Goal: Task Accomplishment & Management: Use online tool/utility

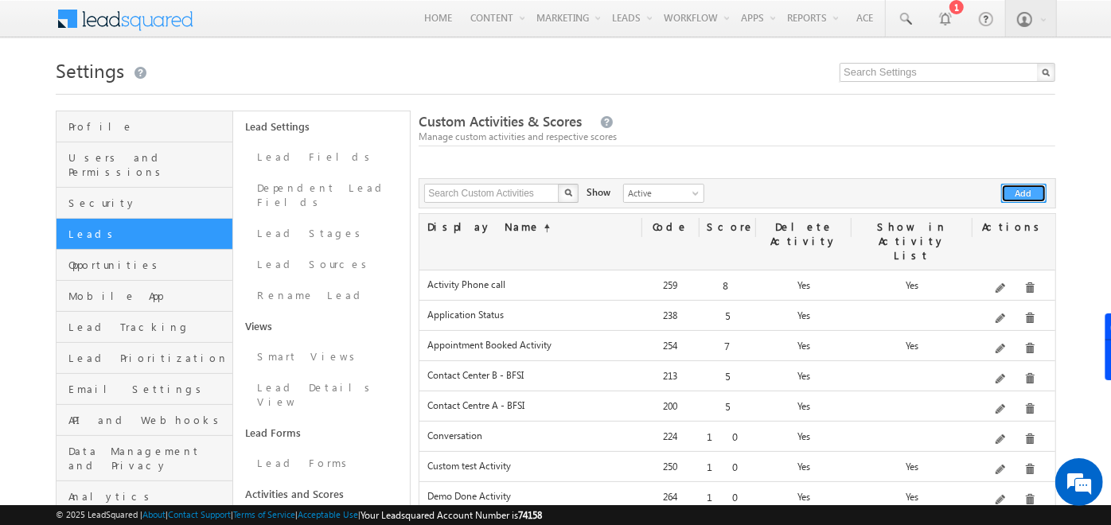
click at [1030, 191] on button "Add" at bounding box center [1023, 193] width 45 height 19
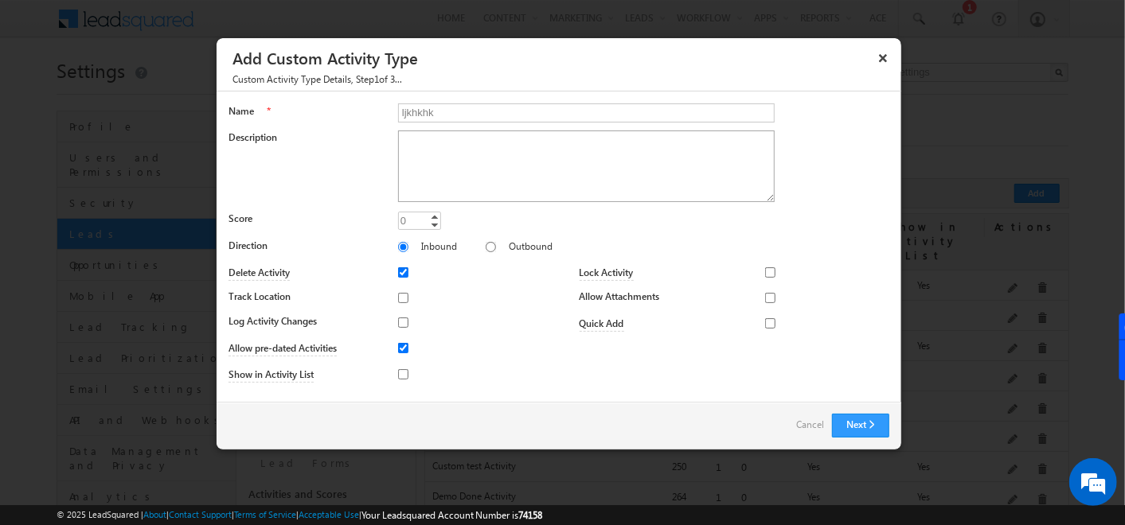
type input "ljkhkhk"
click at [552, 180] on textarea "Description" at bounding box center [586, 167] width 377 height 72
type textarea "nbnb"
click at [429, 217] on link "Increment" at bounding box center [434, 217] width 13 height 8
type input "9"
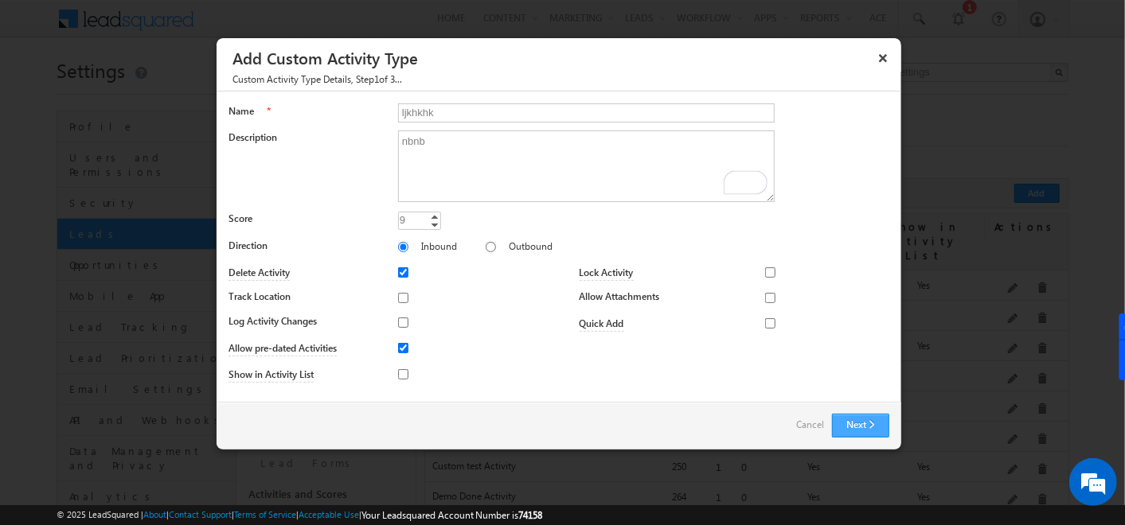
click at [874, 426] on button "Next" at bounding box center [860, 426] width 57 height 24
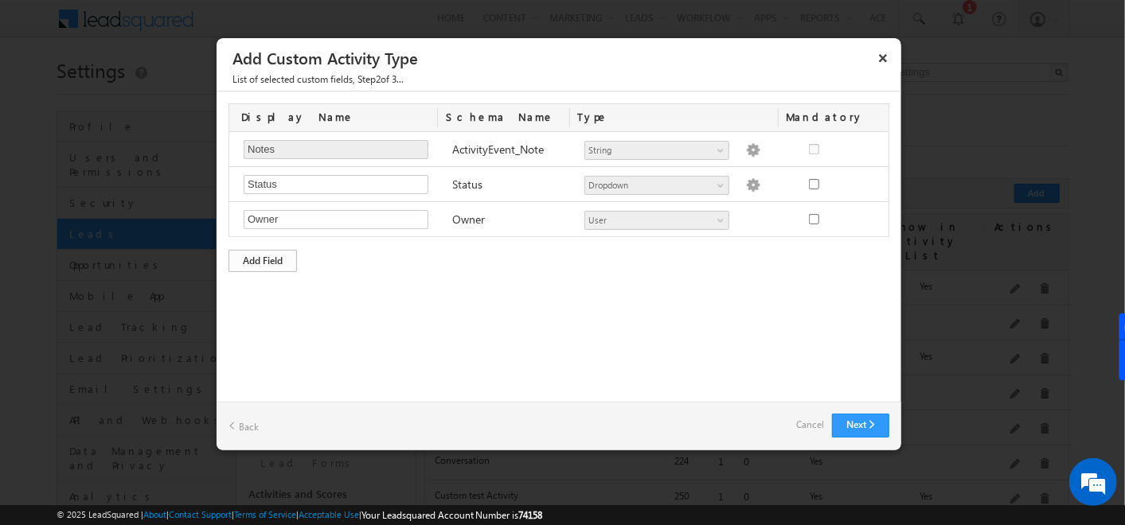
click at [266, 261] on div "Add Field" at bounding box center [262, 261] width 68 height 22
type input "fhg"
click at [248, 286] on div "Add Field" at bounding box center [262, 296] width 68 height 22
type input "jhgjhml"
click at [491, 341] on div "Display Name Schema Name Type Mandatory Notes Required Field ActivityEvent_Note…" at bounding box center [559, 223] width 685 height 263
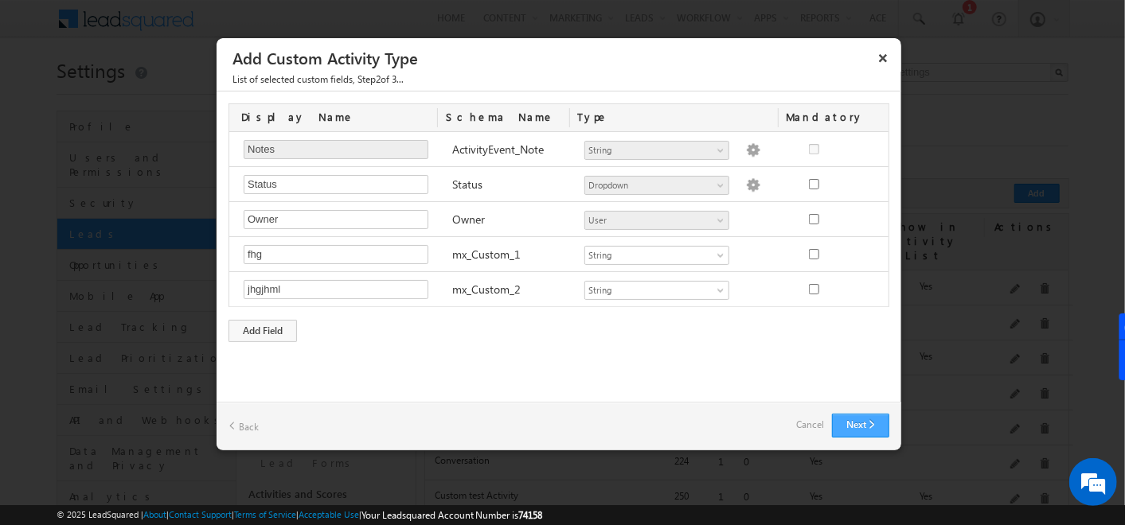
click at [836, 420] on button "Next" at bounding box center [860, 426] width 57 height 24
click at [250, 423] on link "Back" at bounding box center [243, 426] width 30 height 25
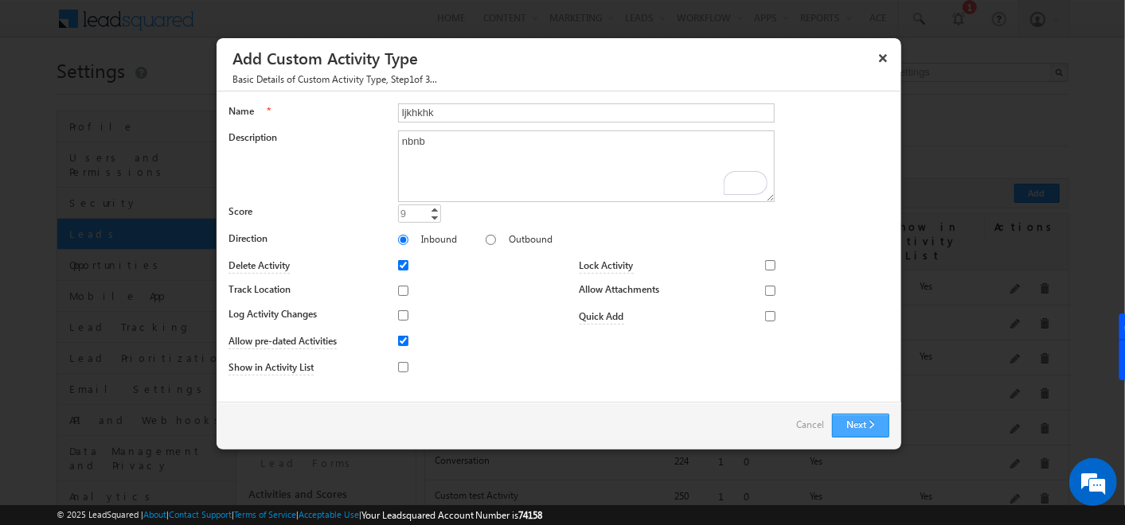
click at [857, 415] on button "Next" at bounding box center [860, 426] width 57 height 24
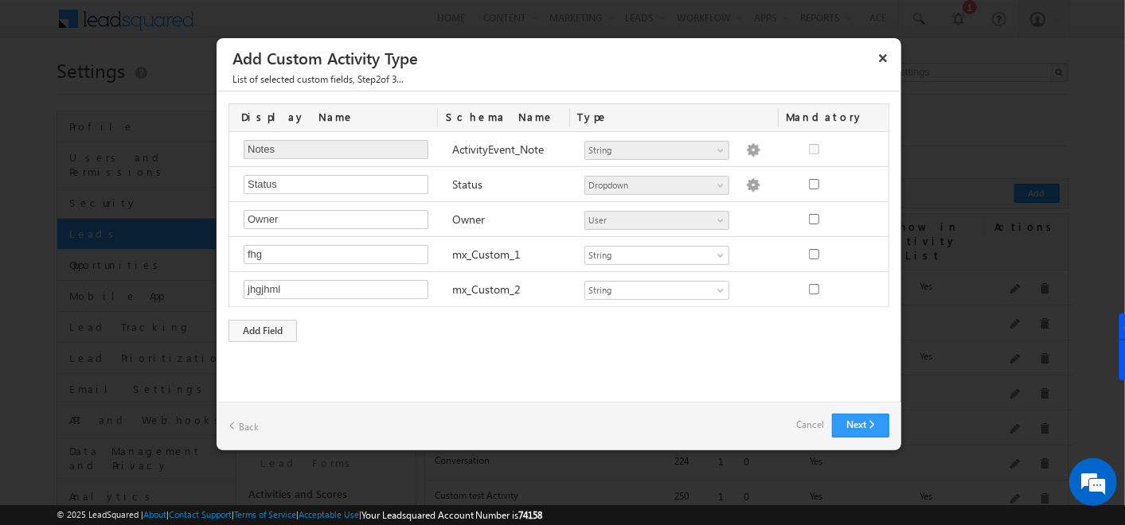
click at [818, 426] on link "Cancel" at bounding box center [810, 425] width 28 height 22
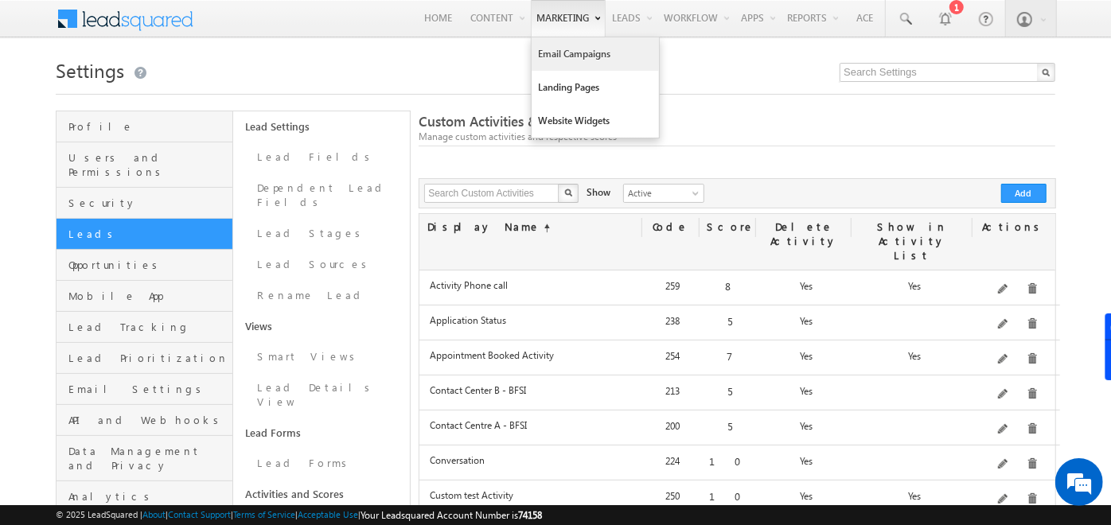
click at [548, 50] on link "Email Campaigns" at bounding box center [595, 53] width 127 height 33
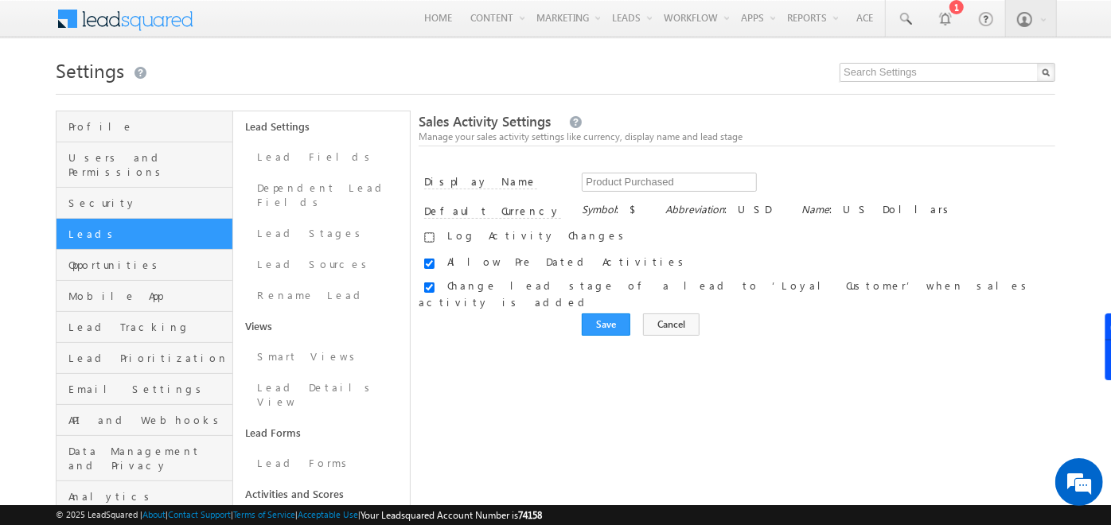
click at [425, 239] on input "checkbox" at bounding box center [429, 237] width 10 height 10
checkbox input "true"
click at [427, 283] on input "checkbox" at bounding box center [429, 288] width 10 height 10
checkbox input "true"
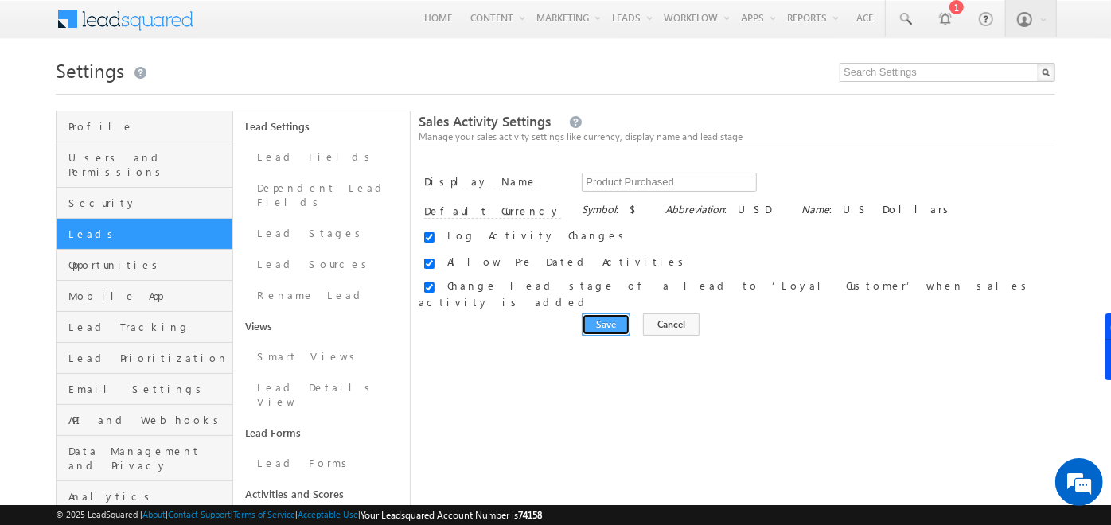
click at [598, 316] on input "Save" at bounding box center [606, 325] width 49 height 22
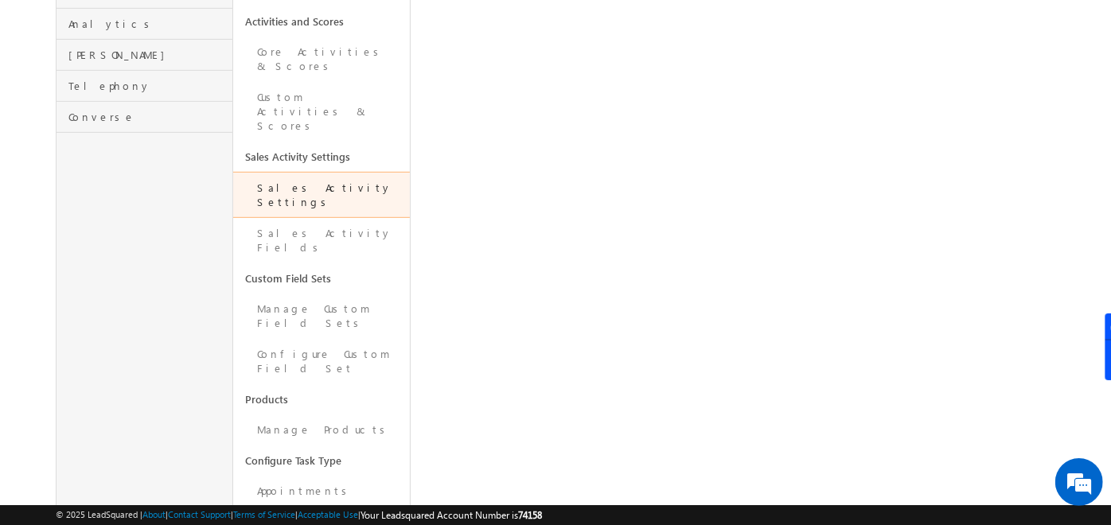
scroll to position [474, 0]
click at [276, 414] on link "Manage Products" at bounding box center [321, 429] width 177 height 31
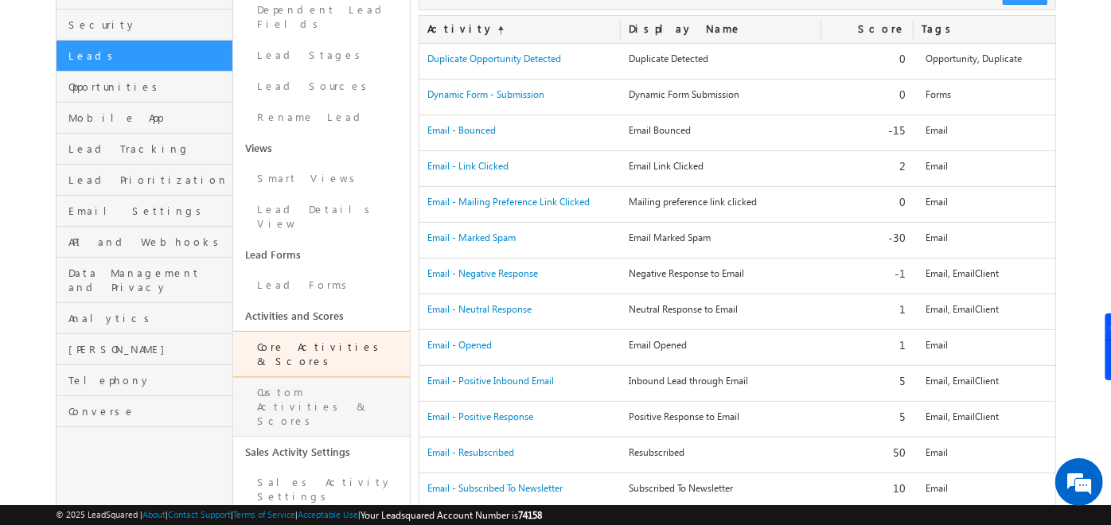
click at [342, 377] on link "Custom Activities & Scores" at bounding box center [321, 407] width 177 height 60
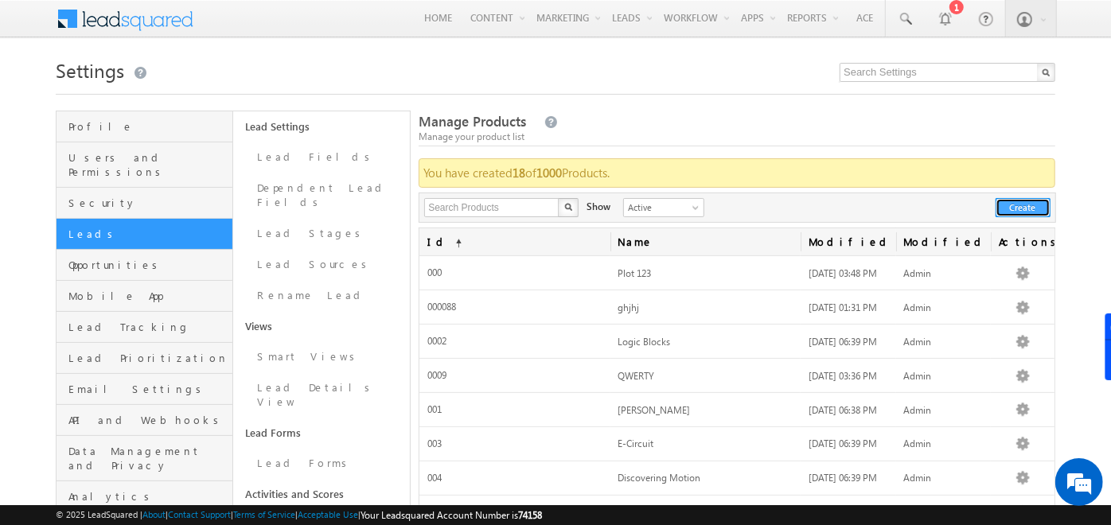
click at [1028, 205] on button "Create" at bounding box center [1023, 207] width 55 height 19
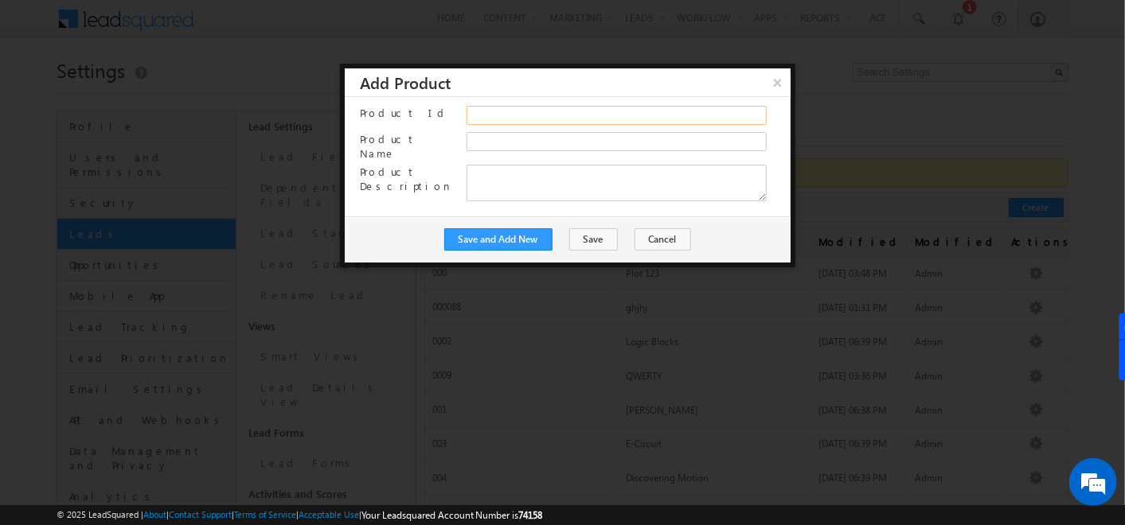
click at [591, 115] on input "Product Id" at bounding box center [616, 115] width 300 height 19
type input "98765"
click at [553, 149] on input "Product Name" at bounding box center [616, 141] width 300 height 19
type input "lkjhgfd"
click at [590, 232] on button "Save" at bounding box center [593, 239] width 49 height 22
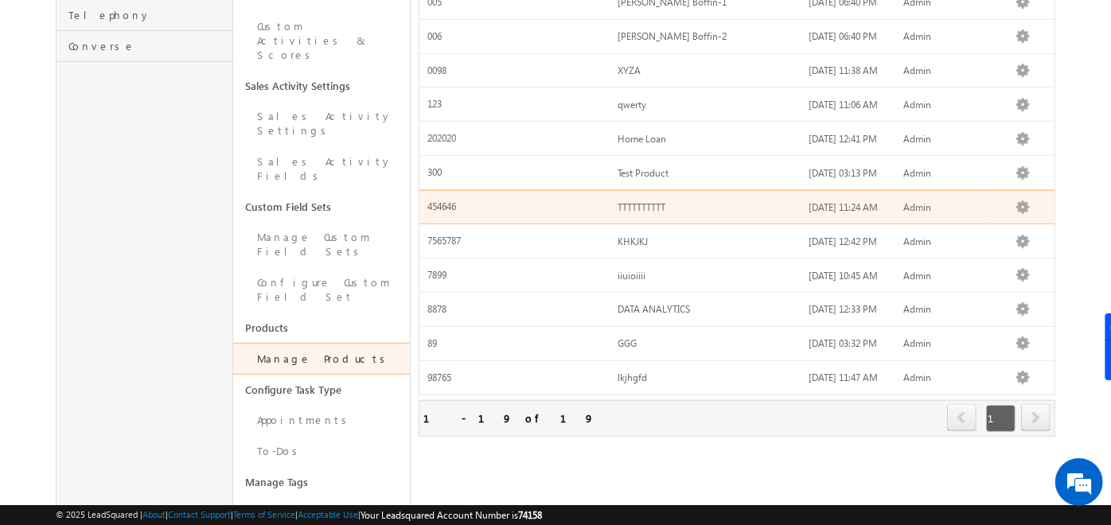
scroll to position [351, 0]
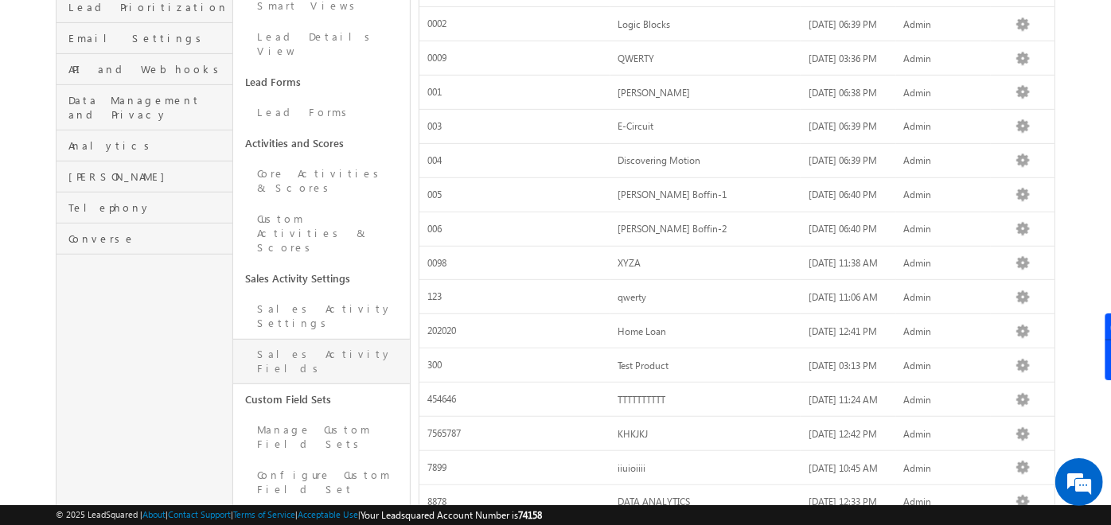
click at [324, 339] on link "Sales Activity Fields" at bounding box center [321, 361] width 177 height 45
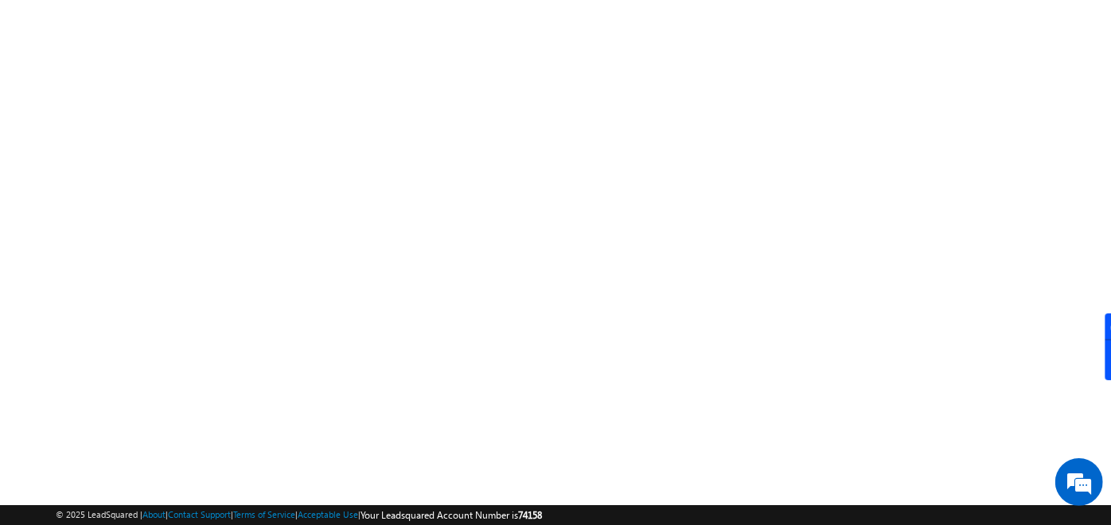
scroll to position [268, 0]
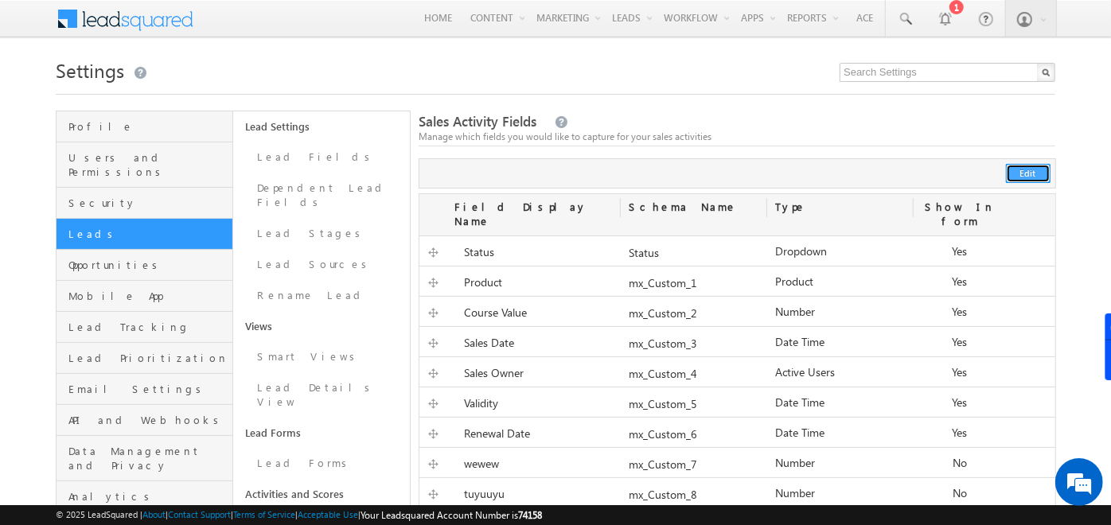
click at [1025, 170] on button "Edit" at bounding box center [1028, 173] width 45 height 19
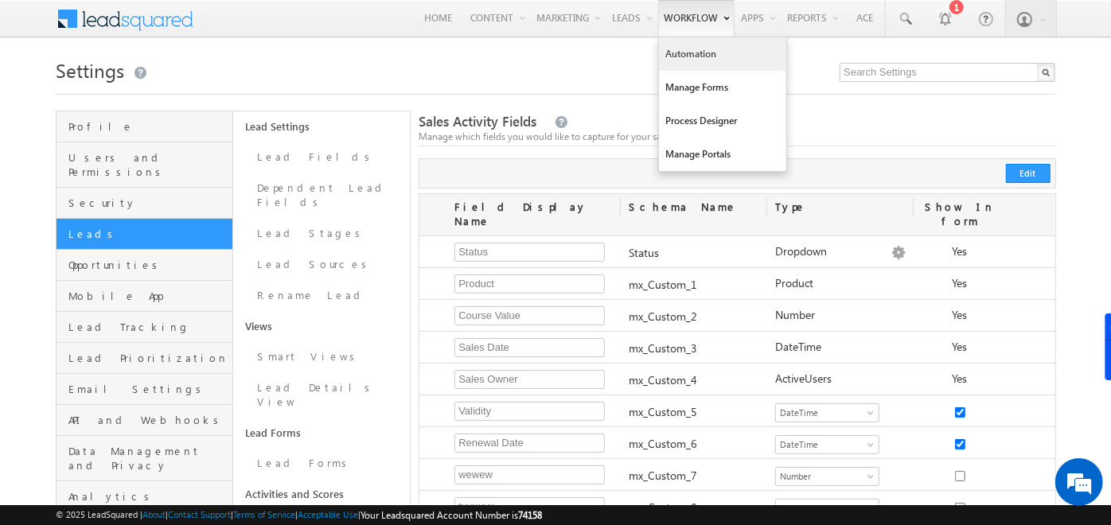
click at [673, 55] on link "Automation" at bounding box center [722, 53] width 127 height 33
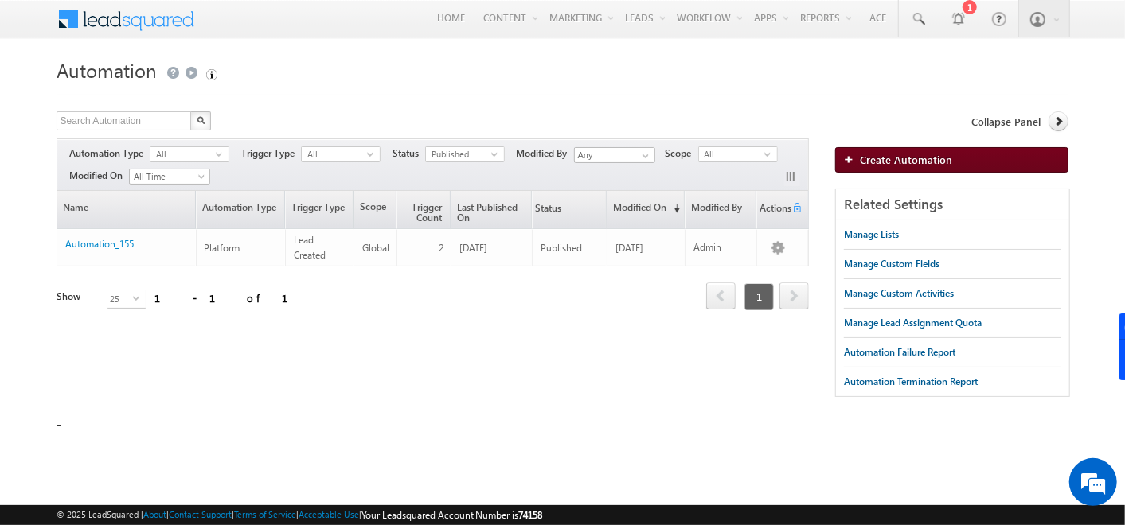
click at [887, 159] on span "Create Automation" at bounding box center [906, 160] width 92 height 14
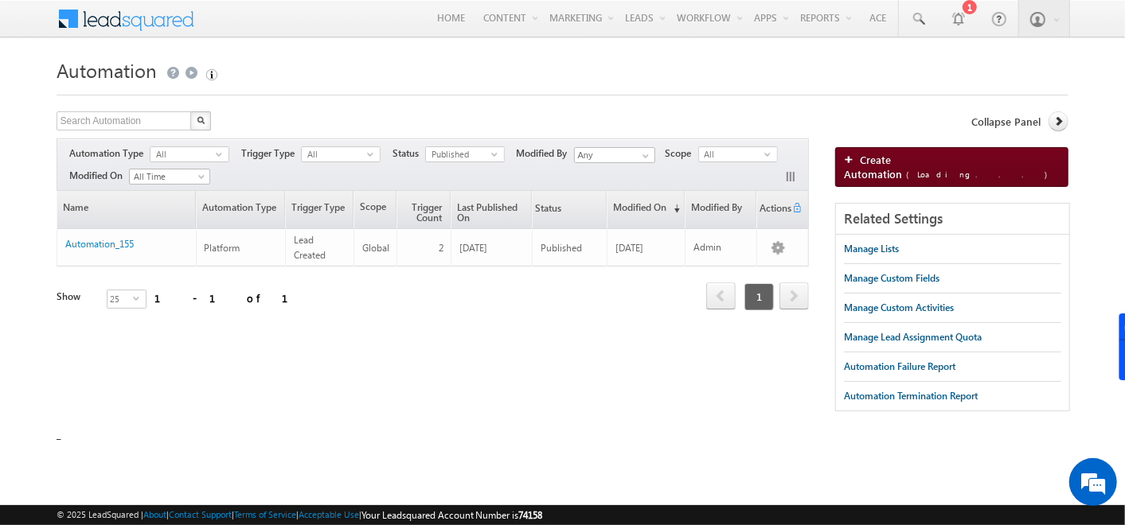
click at [860, 155] on span "Create Automation (Loading...)" at bounding box center [948, 167] width 209 height 28
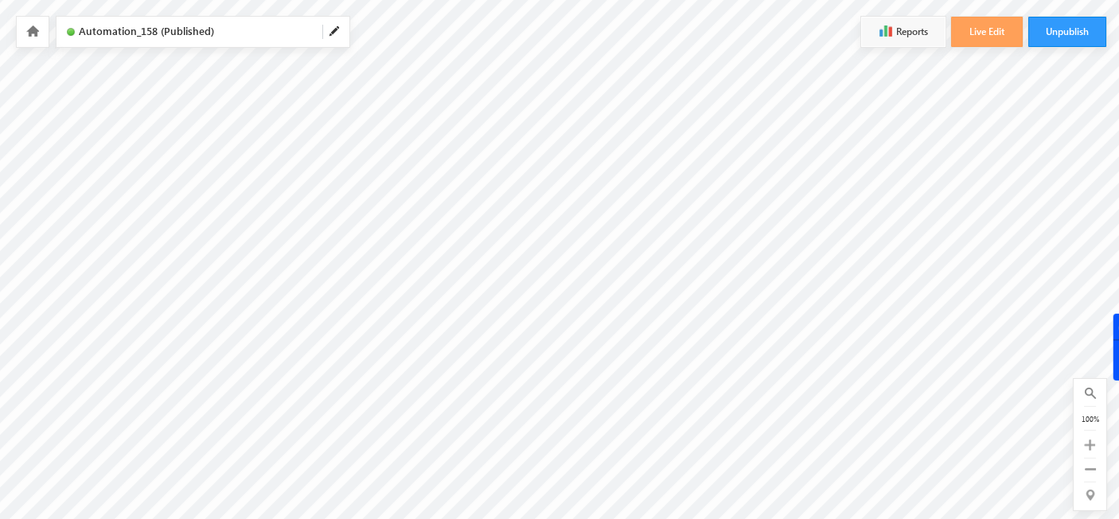
scroll to position [12, 0]
click at [998, 29] on button "Live Edit" at bounding box center [987, 32] width 72 height 30
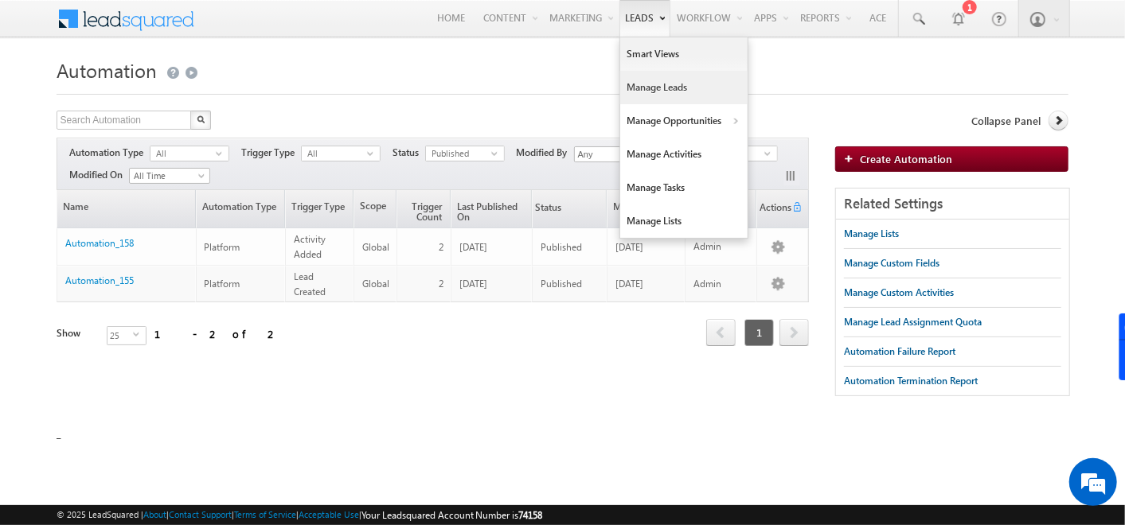
click at [640, 76] on link "Manage Leads" at bounding box center [683, 87] width 127 height 33
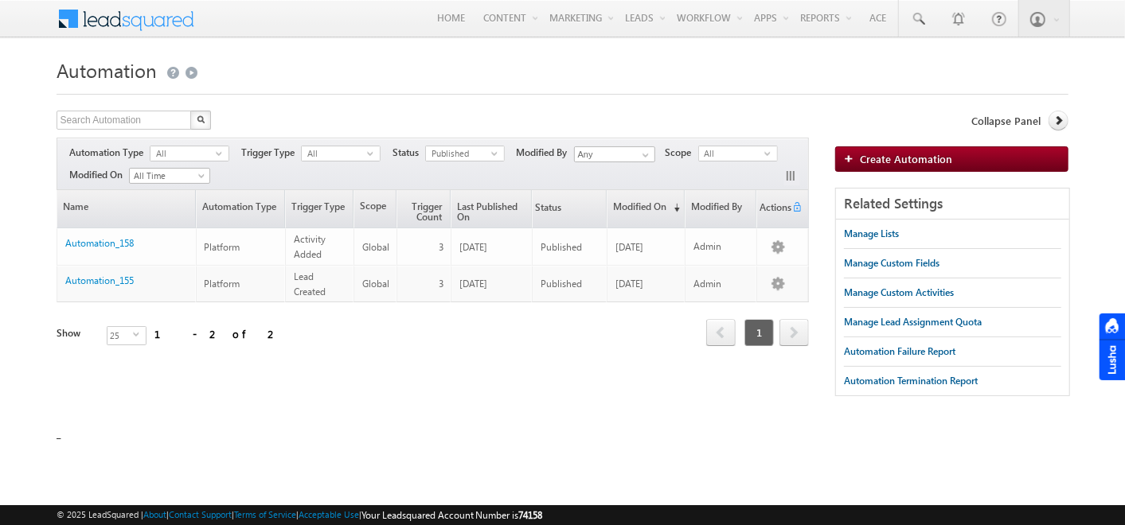
click at [872, 155] on span "Create Automation" at bounding box center [906, 159] width 92 height 14
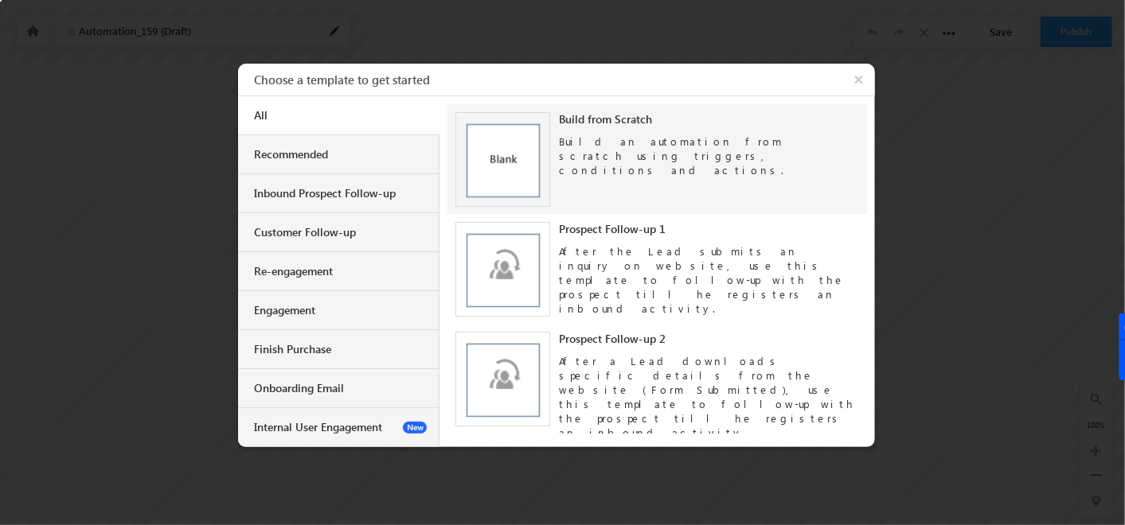
click at [537, 139] on img at bounding box center [502, 159] width 95 height 95
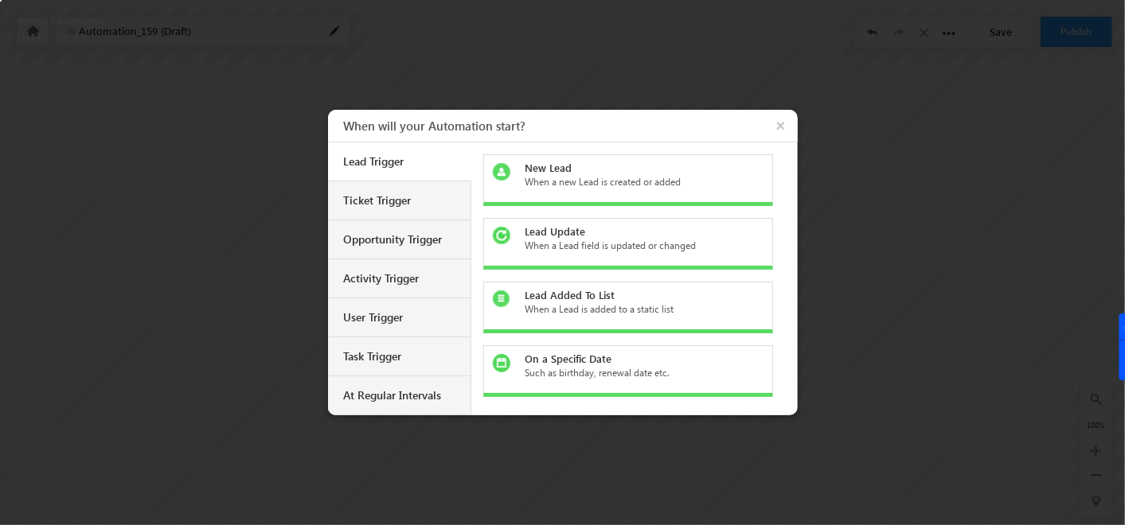
click at [583, 170] on div "New Lead" at bounding box center [637, 168] width 224 height 14
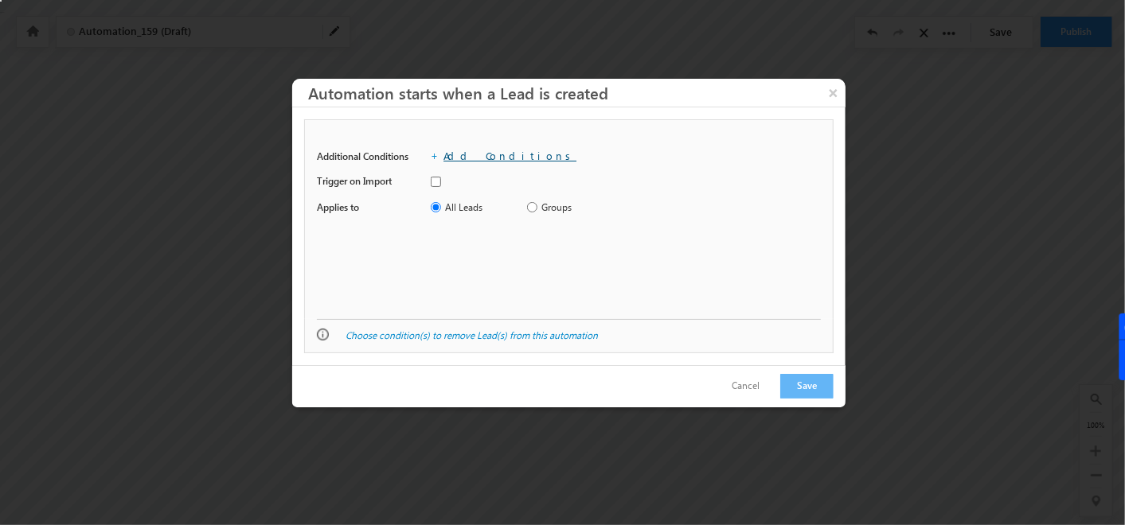
click at [487, 159] on link "Add Conditions" at bounding box center [509, 156] width 133 height 14
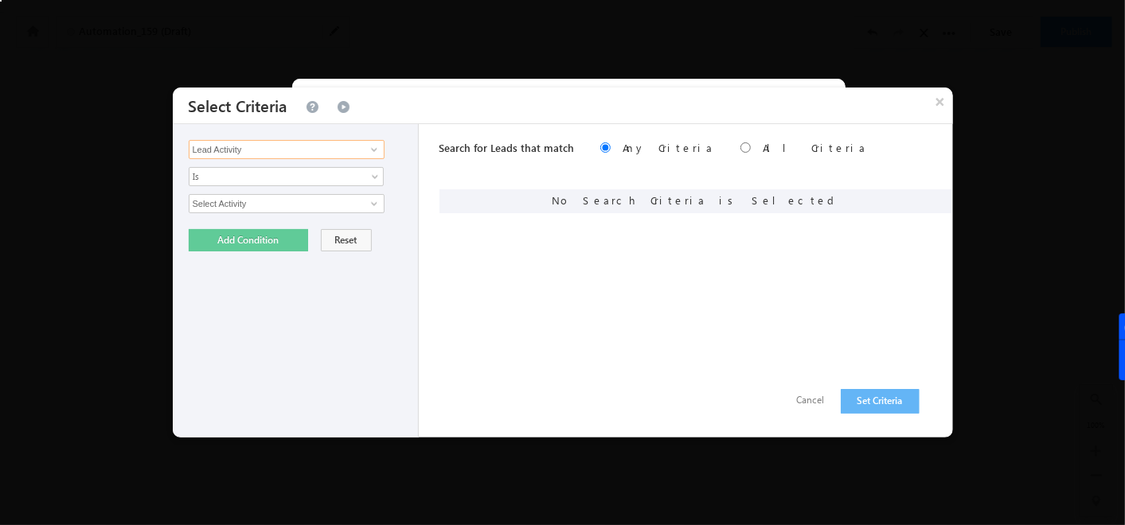
click at [354, 154] on input "Lead Activity" at bounding box center [287, 149] width 196 height 19
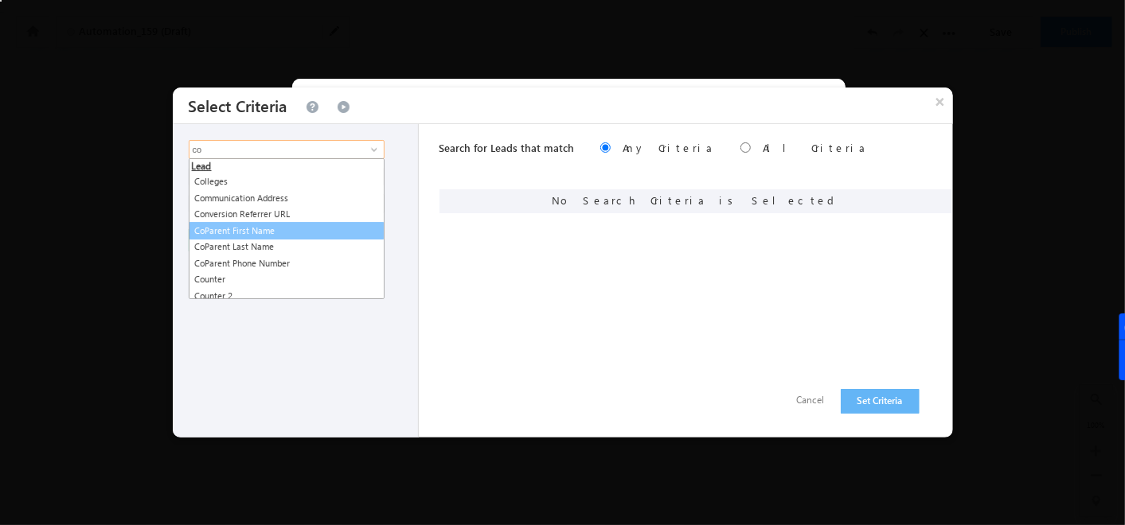
click at [292, 224] on link "CoParent First Name" at bounding box center [287, 231] width 196 height 18
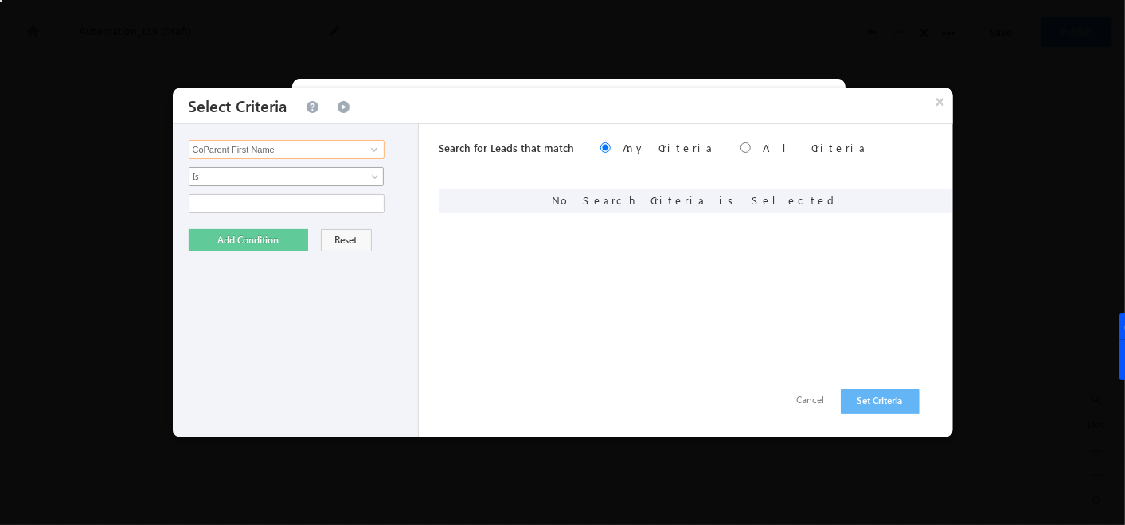
type input "CoParent First Name"
click at [363, 179] on link "Is" at bounding box center [286, 176] width 195 height 19
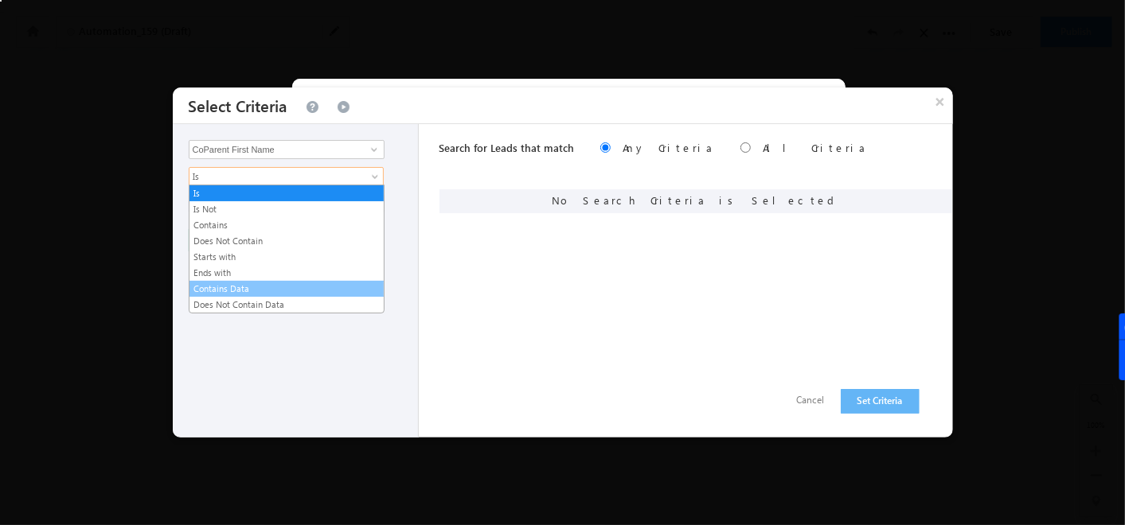
click at [266, 285] on link "Contains Data" at bounding box center [286, 289] width 194 height 14
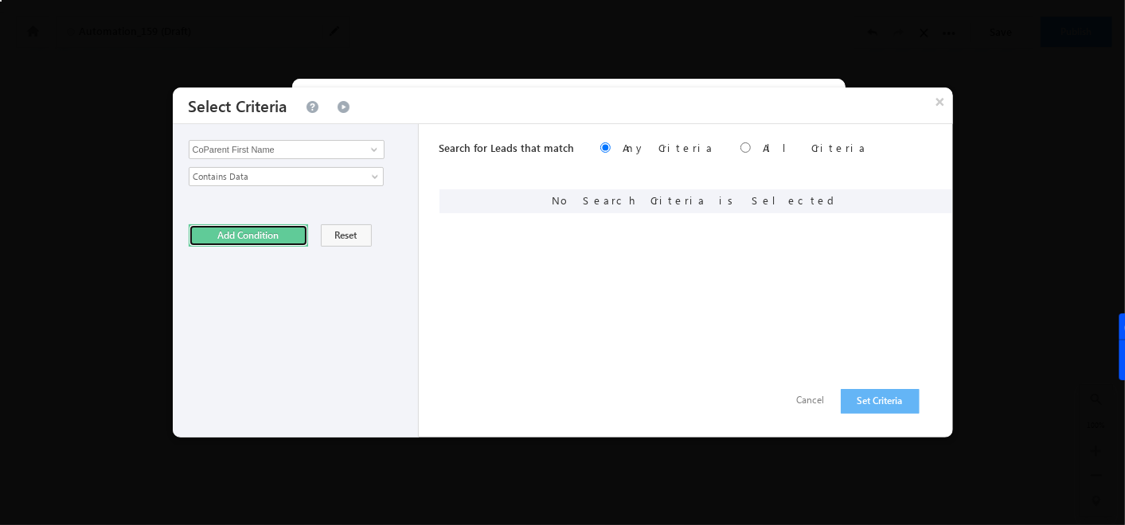
click at [233, 232] on button "Add Condition" at bounding box center [248, 235] width 119 height 22
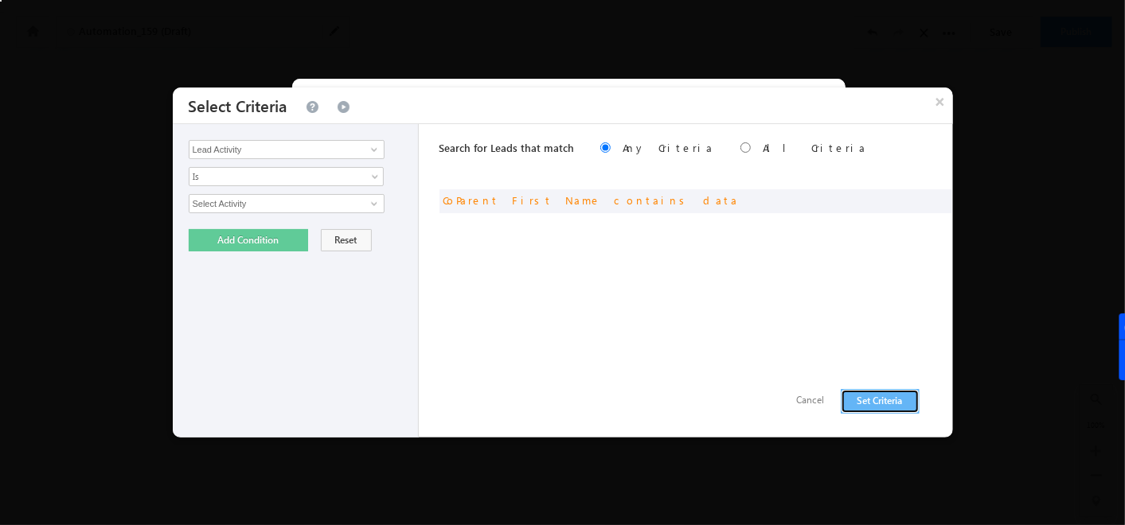
click at [884, 396] on button "Set Criteria" at bounding box center [880, 401] width 79 height 25
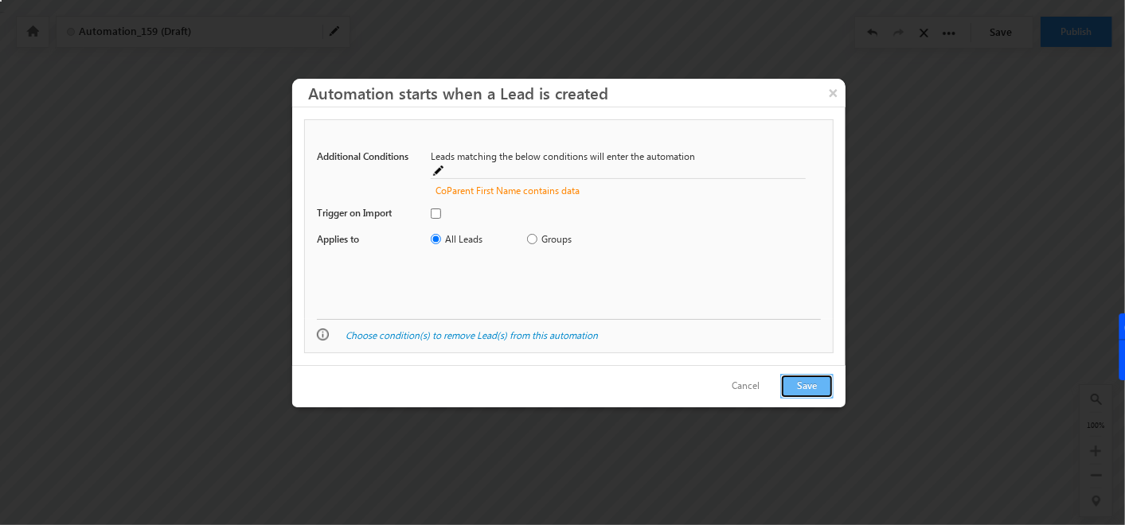
click at [826, 384] on button "Save" at bounding box center [806, 386] width 53 height 25
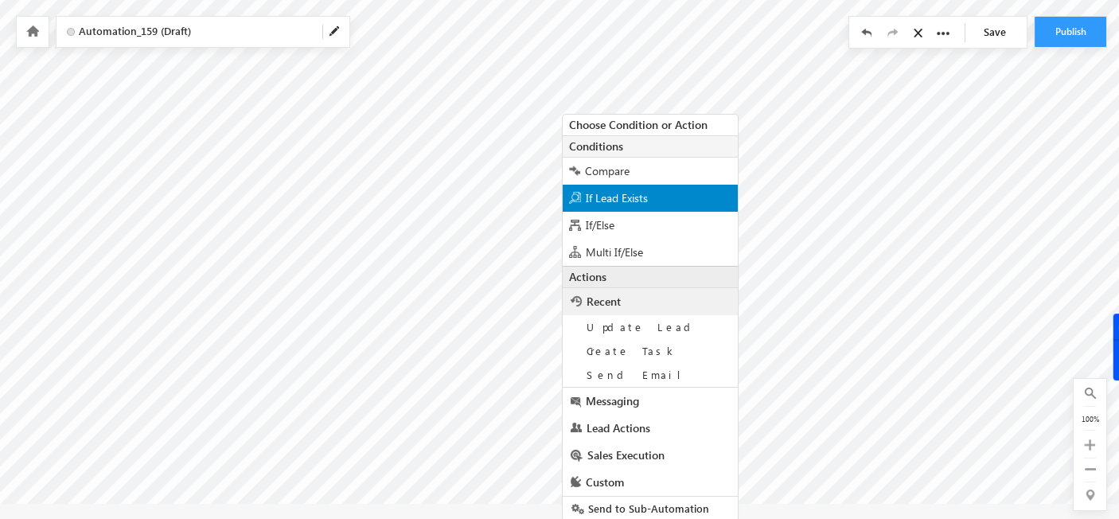
click at [629, 185] on div "If Lead Exists" at bounding box center [650, 198] width 175 height 27
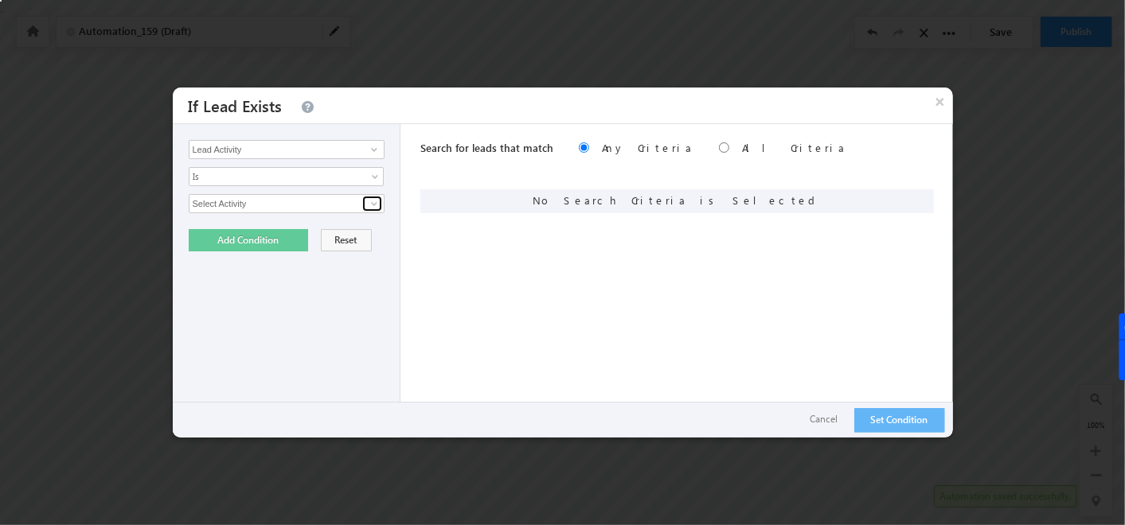
click at [380, 201] on span at bounding box center [374, 203] width 13 height 13
click at [938, 103] on button "×" at bounding box center [939, 102] width 25 height 28
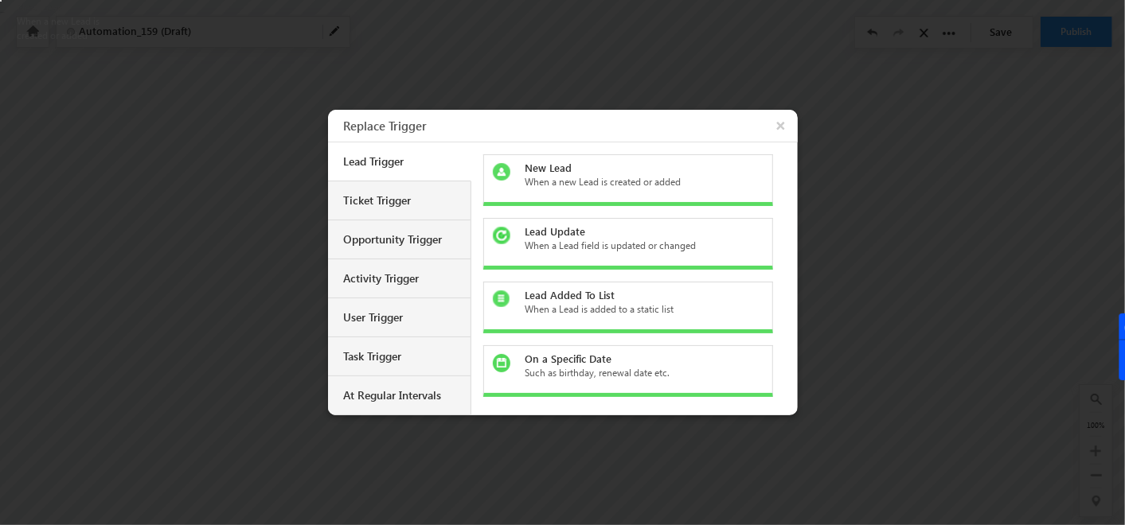
click at [619, 185] on div "When a new Lead is created or added" at bounding box center [637, 182] width 224 height 14
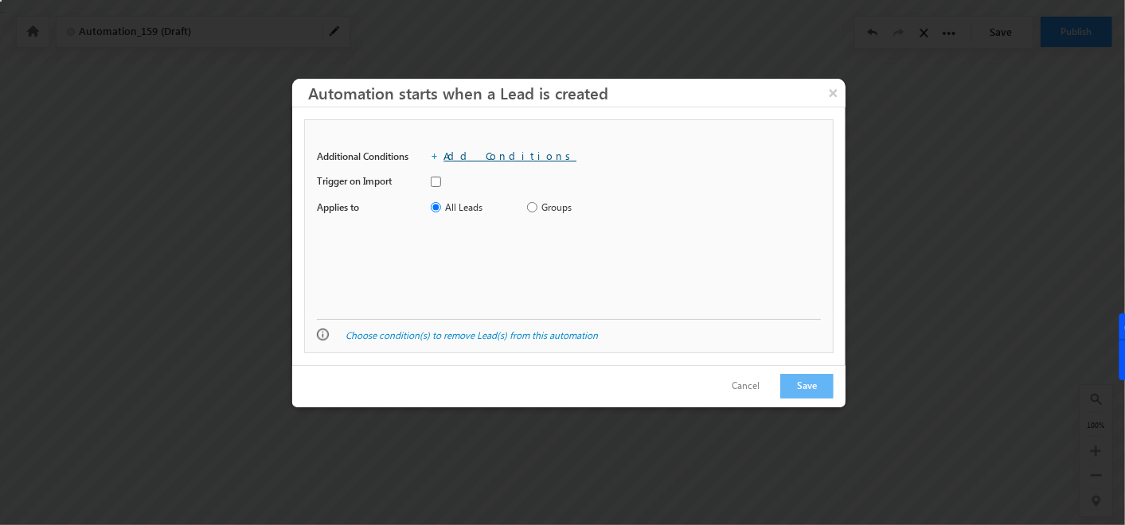
click at [491, 153] on link "Add Conditions" at bounding box center [509, 156] width 133 height 14
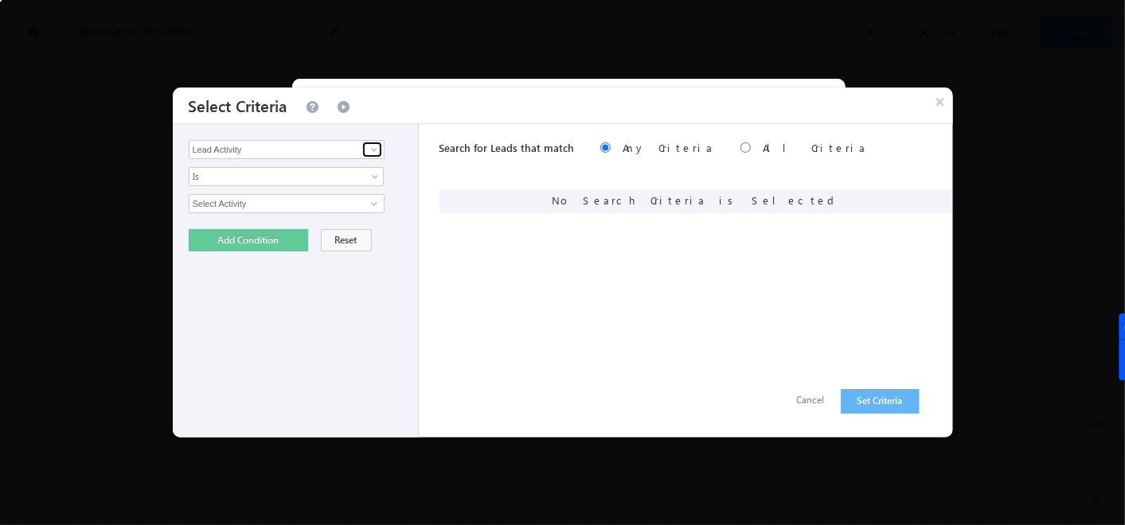
click at [368, 150] on span at bounding box center [374, 149] width 13 height 13
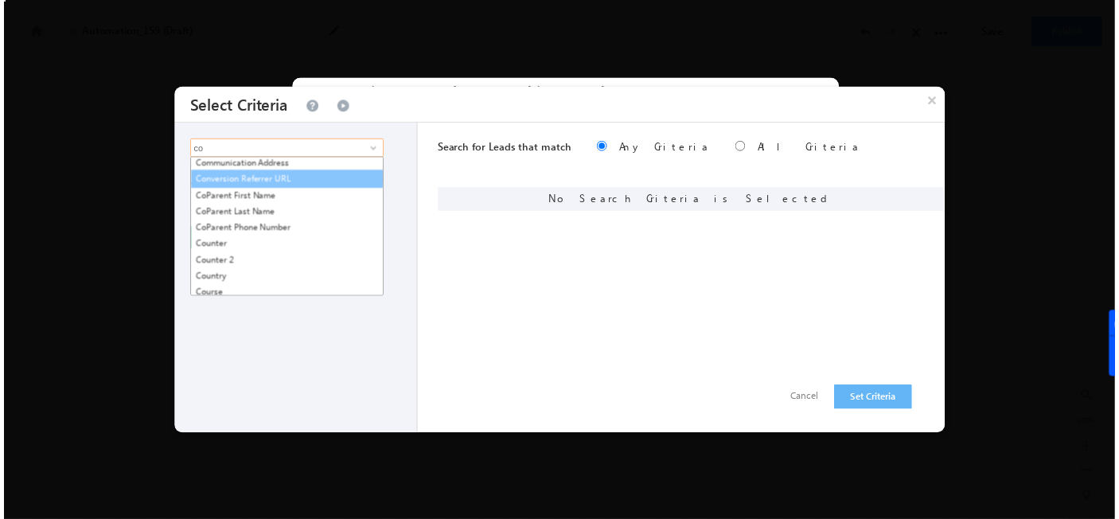
scroll to position [8, 0]
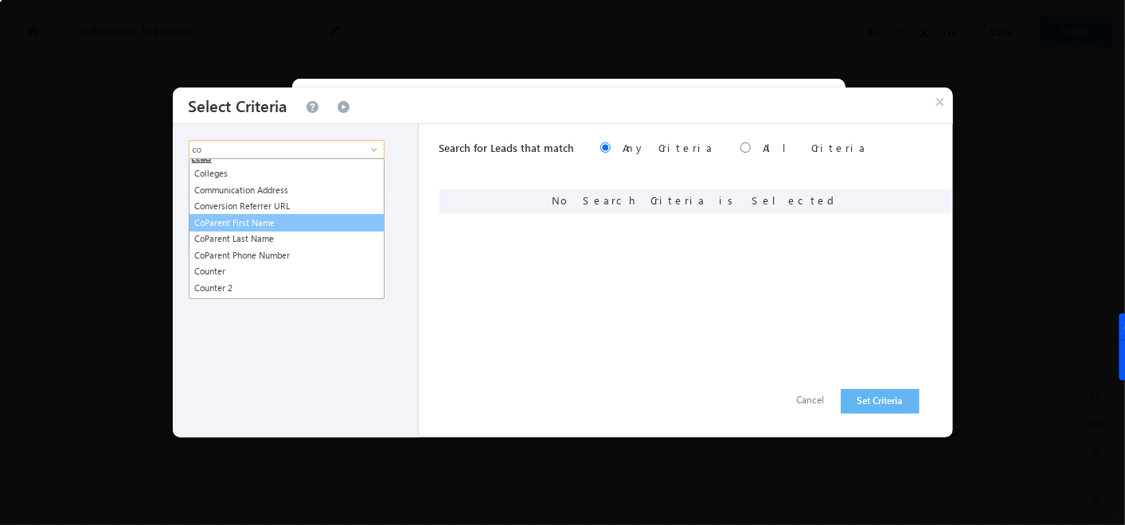
click at [268, 220] on link "CoParent First Name" at bounding box center [287, 223] width 196 height 18
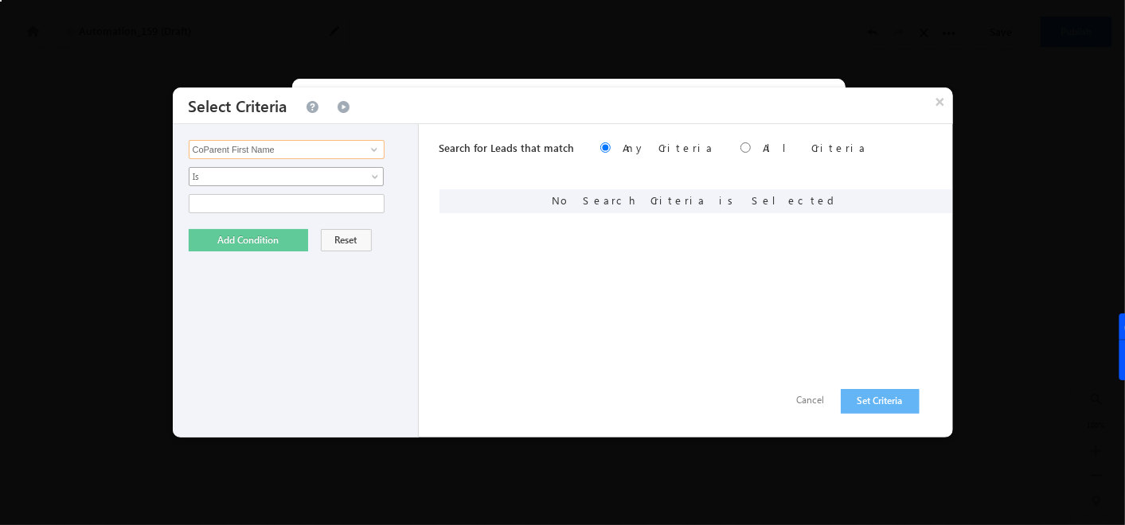
type input "CoParent First Name"
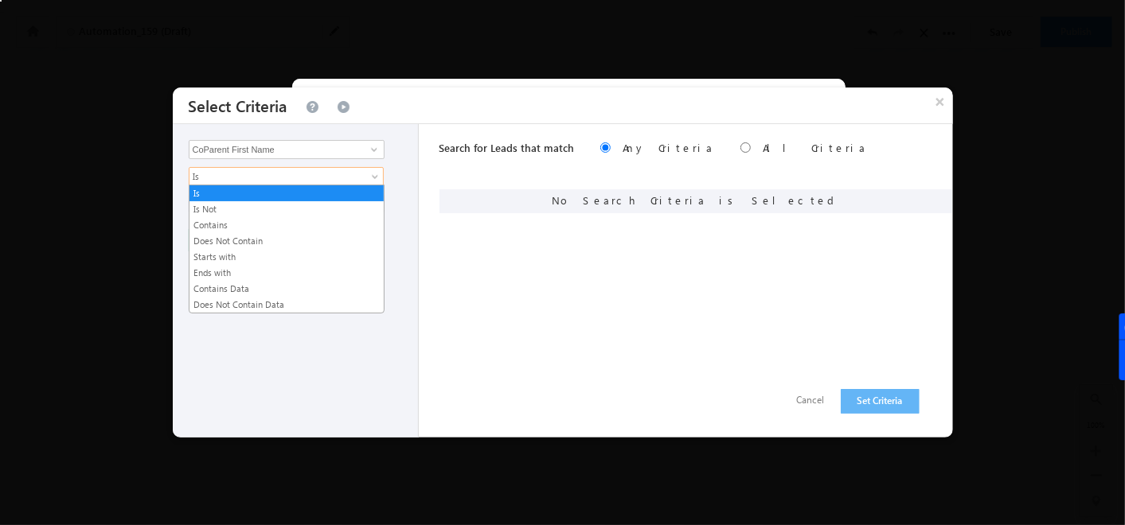
click at [278, 178] on span "Is" at bounding box center [275, 177] width 173 height 14
click at [250, 223] on link "Contains" at bounding box center [286, 225] width 194 height 14
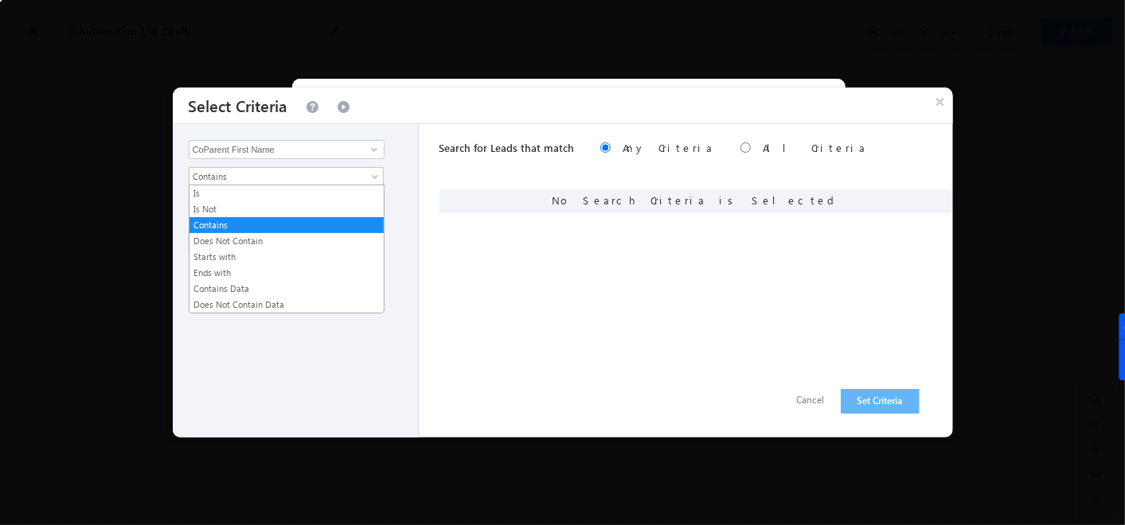
click at [251, 179] on span "Contains" at bounding box center [275, 177] width 173 height 14
click at [250, 282] on link "Contains Data" at bounding box center [286, 289] width 194 height 14
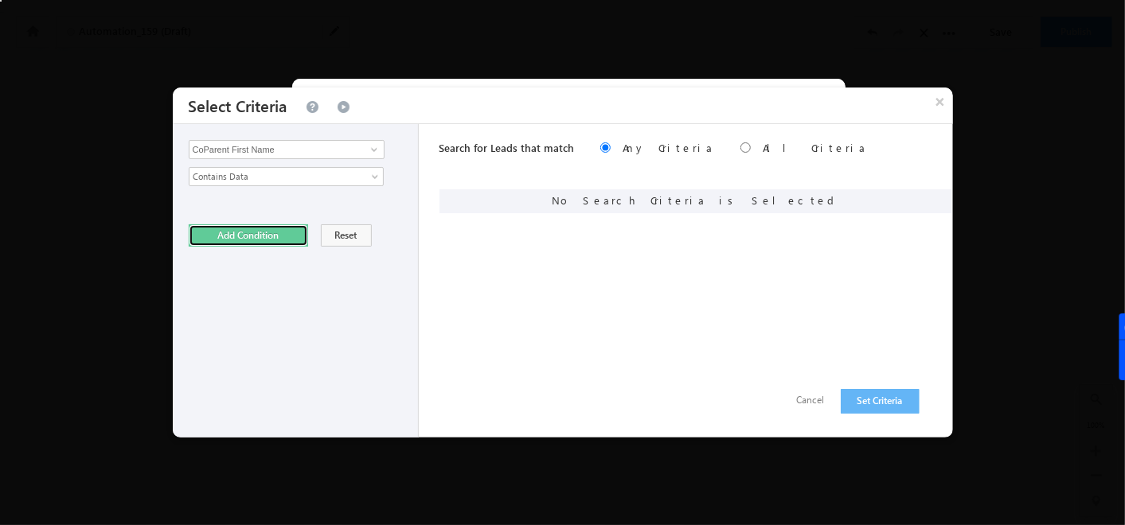
click at [243, 232] on button "Add Condition" at bounding box center [248, 235] width 119 height 22
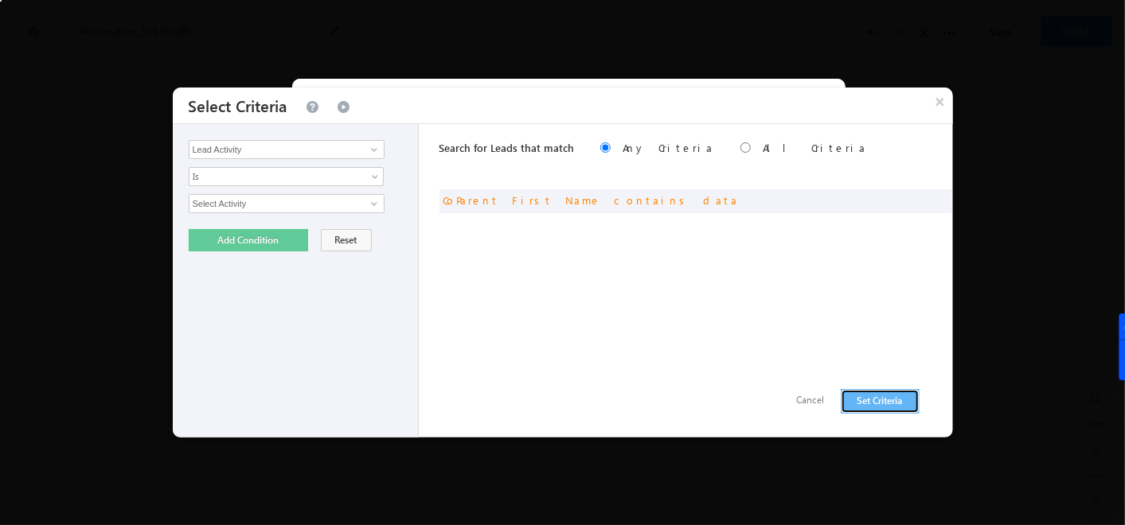
click at [895, 400] on button "Set Criteria" at bounding box center [880, 401] width 79 height 25
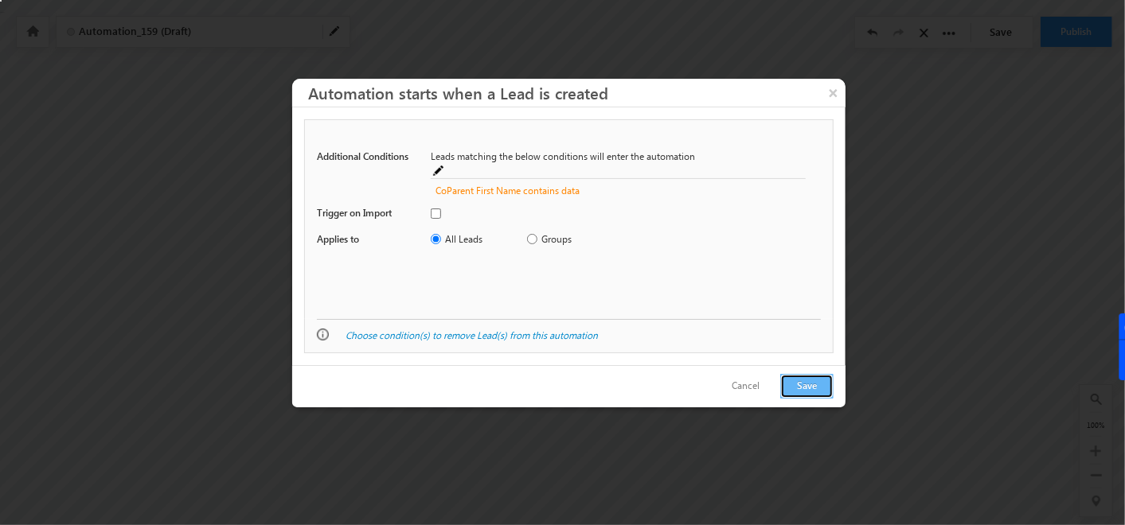
click at [791, 390] on button "Save" at bounding box center [806, 386] width 53 height 25
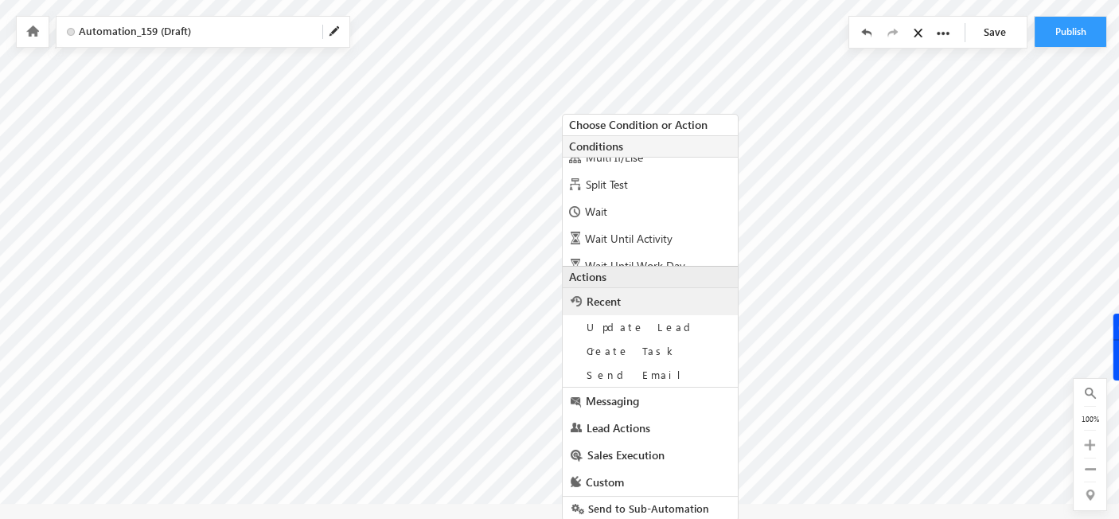
scroll to position [107, 0]
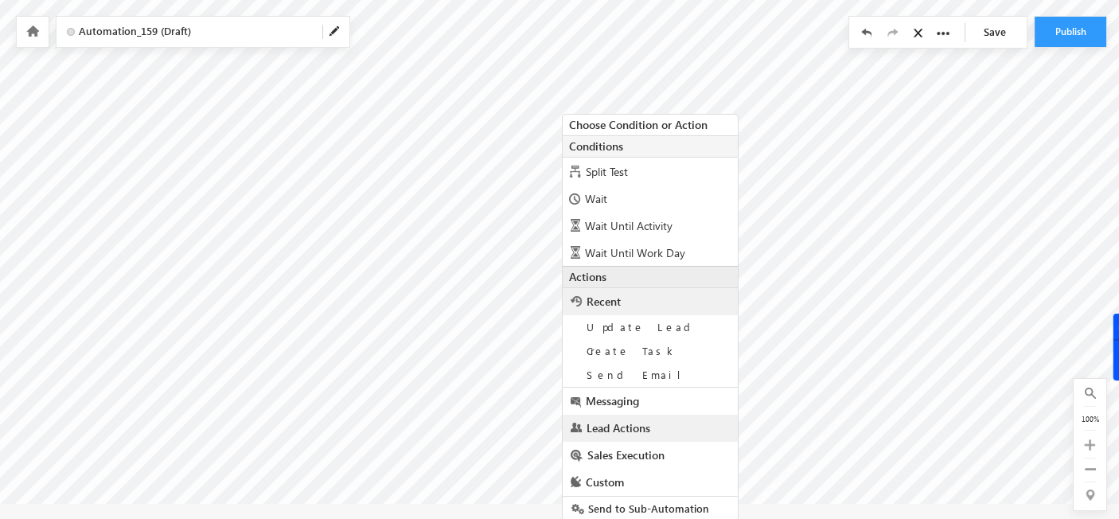
click at [615, 430] on span "Lead Actions" at bounding box center [619, 427] width 64 height 15
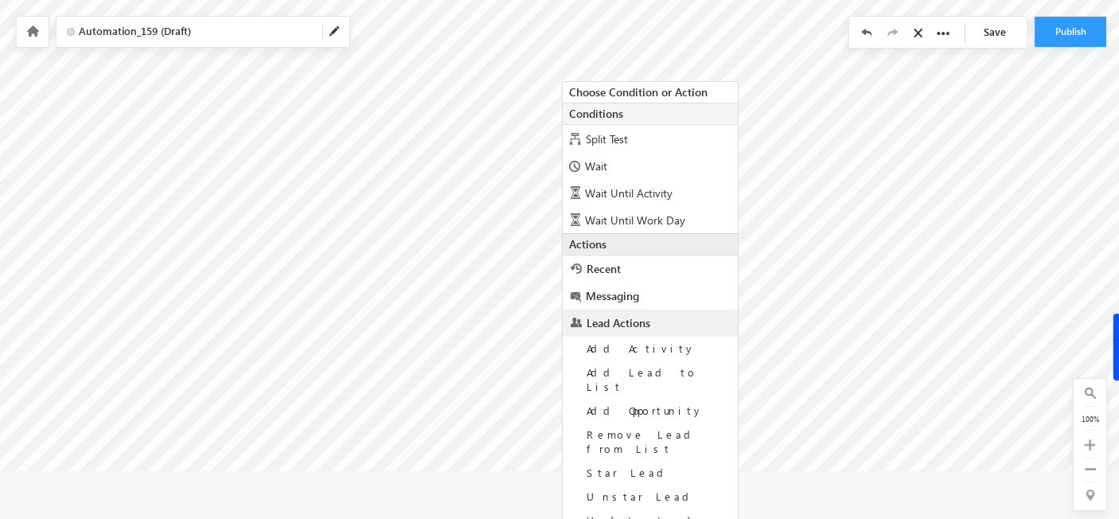
scroll to position [117, 0]
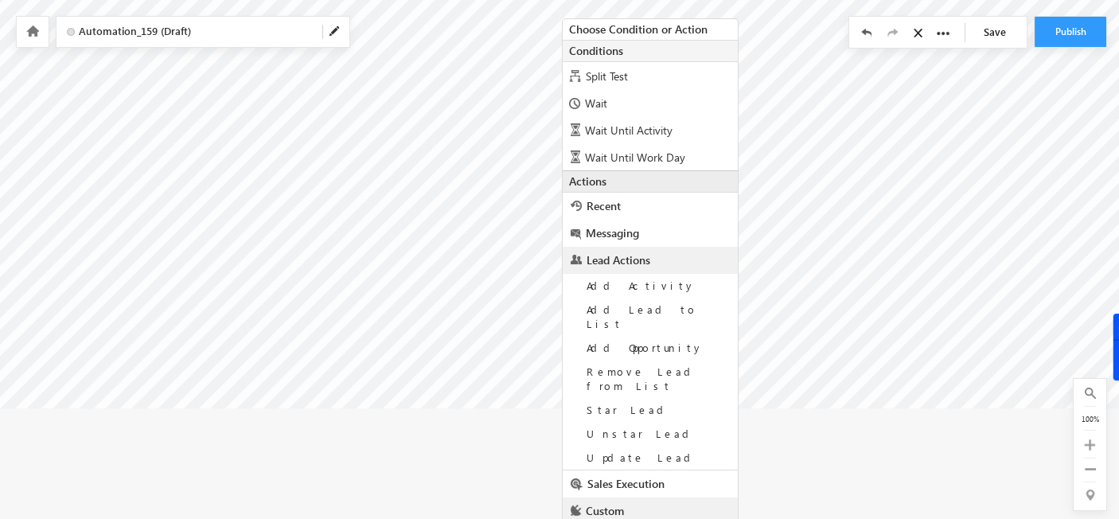
click at [618, 503] on span "Custom" at bounding box center [605, 510] width 38 height 15
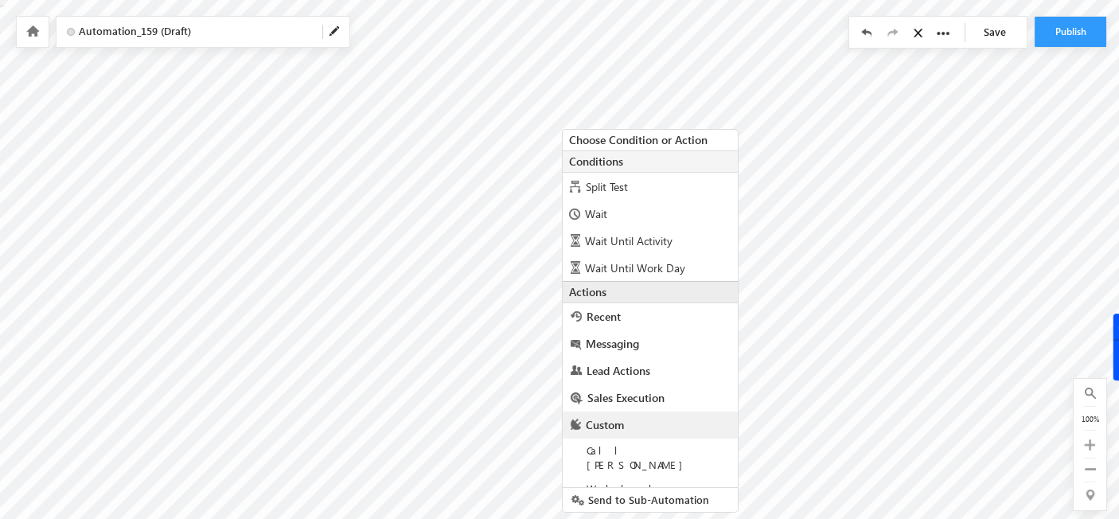
scroll to position [0, 0]
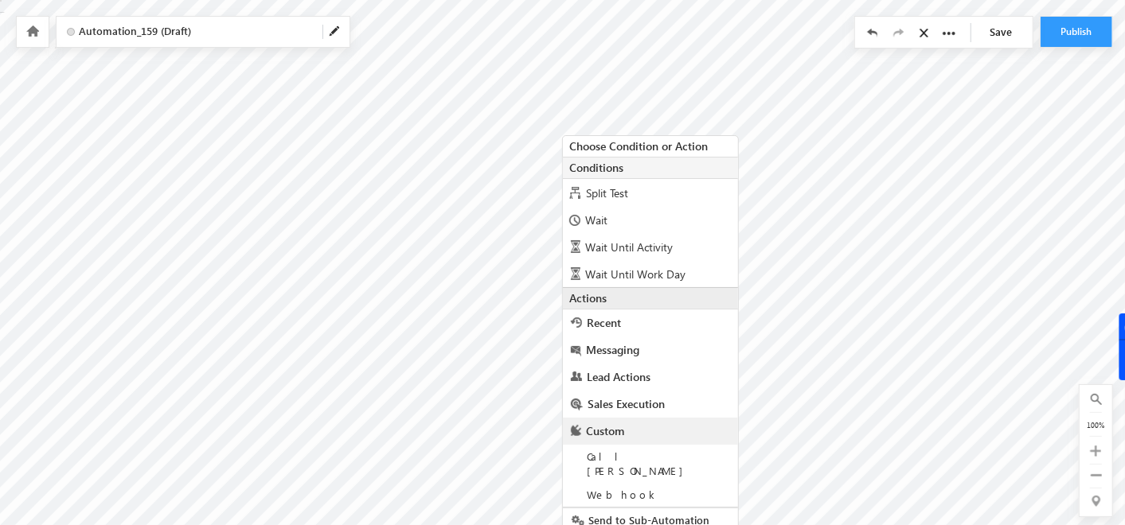
click at [606, 423] on span "Custom" at bounding box center [605, 430] width 38 height 15
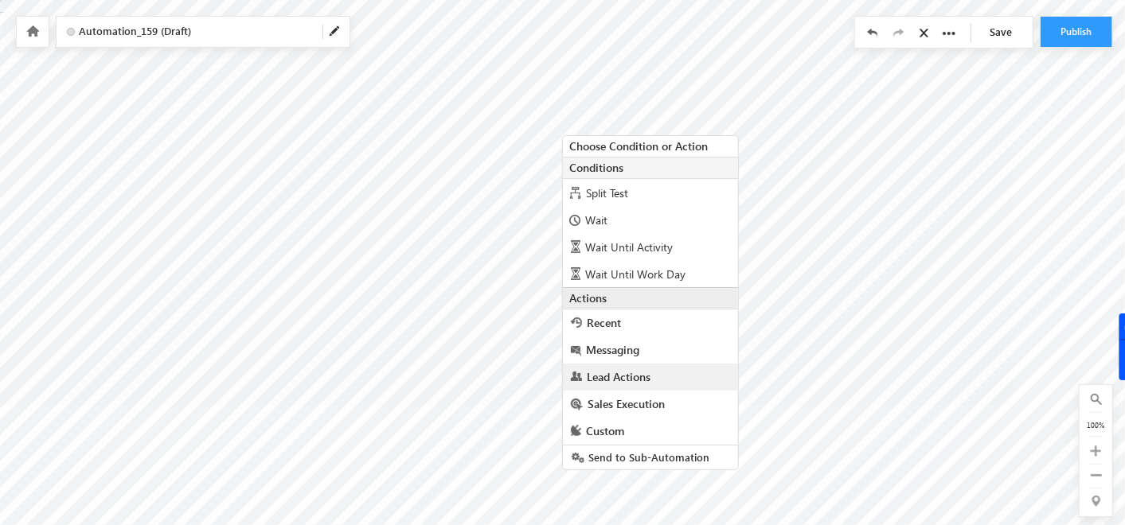
click at [666, 369] on link "Lead Actions" at bounding box center [650, 377] width 175 height 27
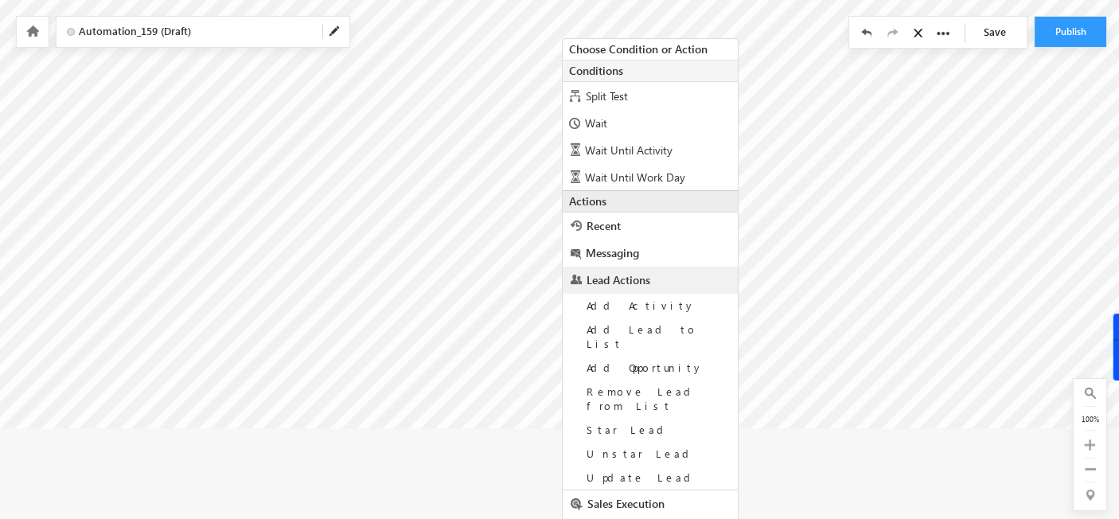
scroll to position [117, 0]
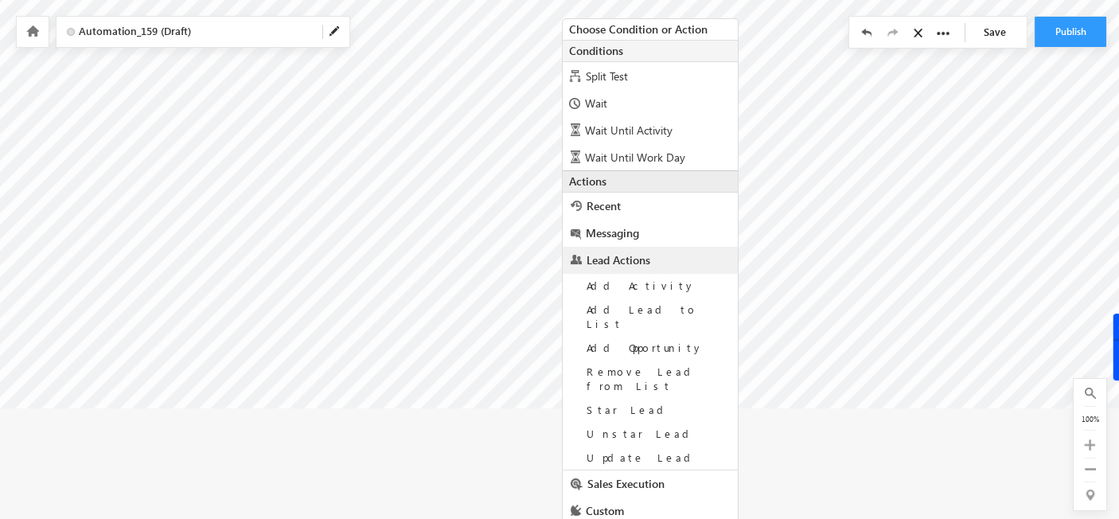
click at [36, 29] on icon at bounding box center [32, 30] width 13 height 11
